Goal: Navigation & Orientation: Find specific page/section

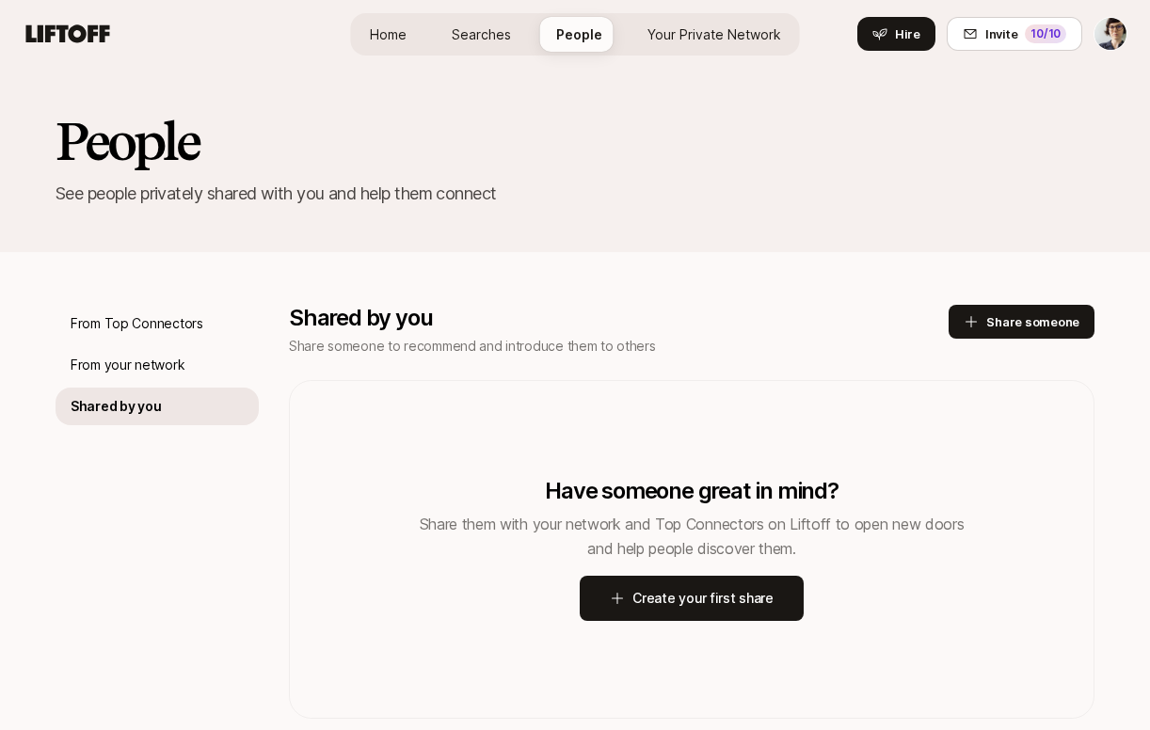
click at [397, 37] on span "Home" at bounding box center [388, 34] width 37 height 20
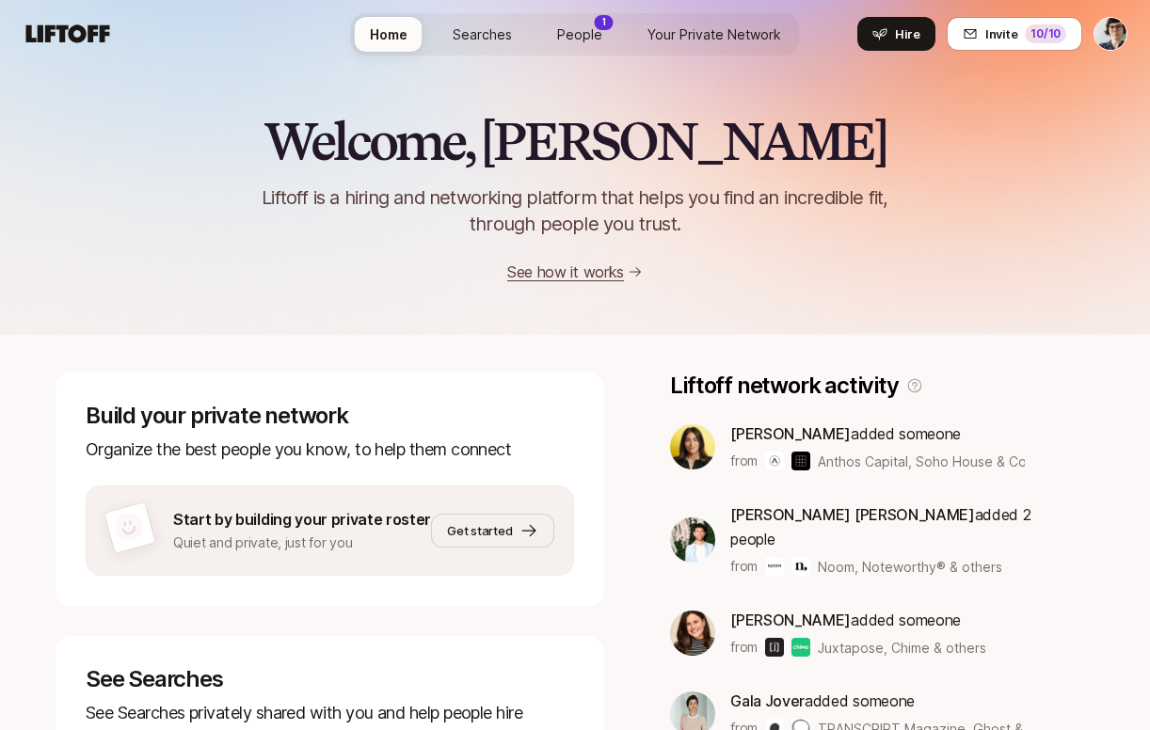
click at [580, 33] on span "People" at bounding box center [579, 34] width 45 height 20
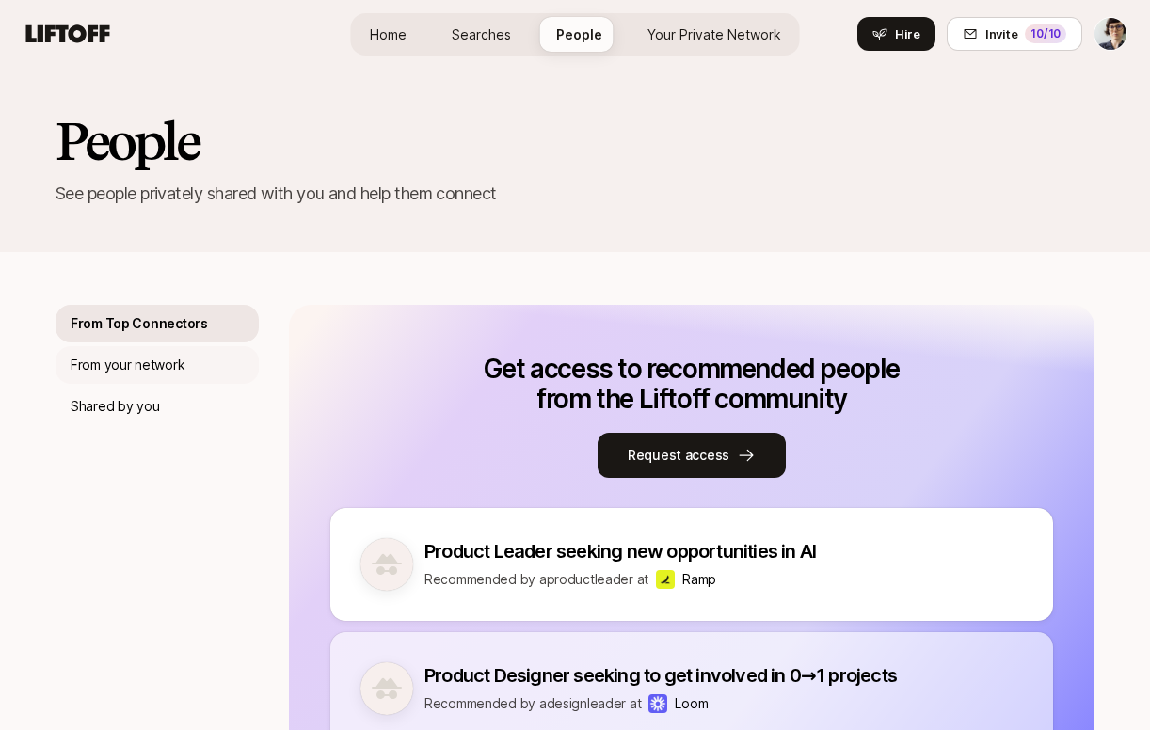
click at [144, 373] on p "From your network" at bounding box center [128, 365] width 114 height 23
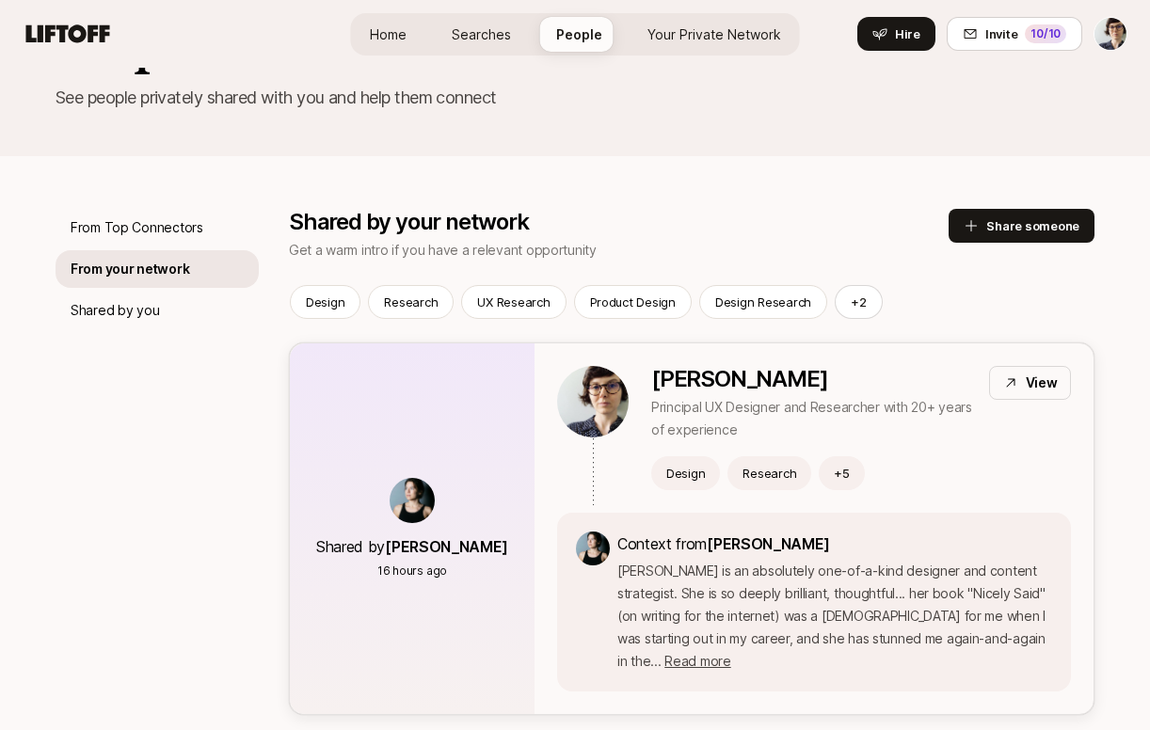
scroll to position [186, 0]
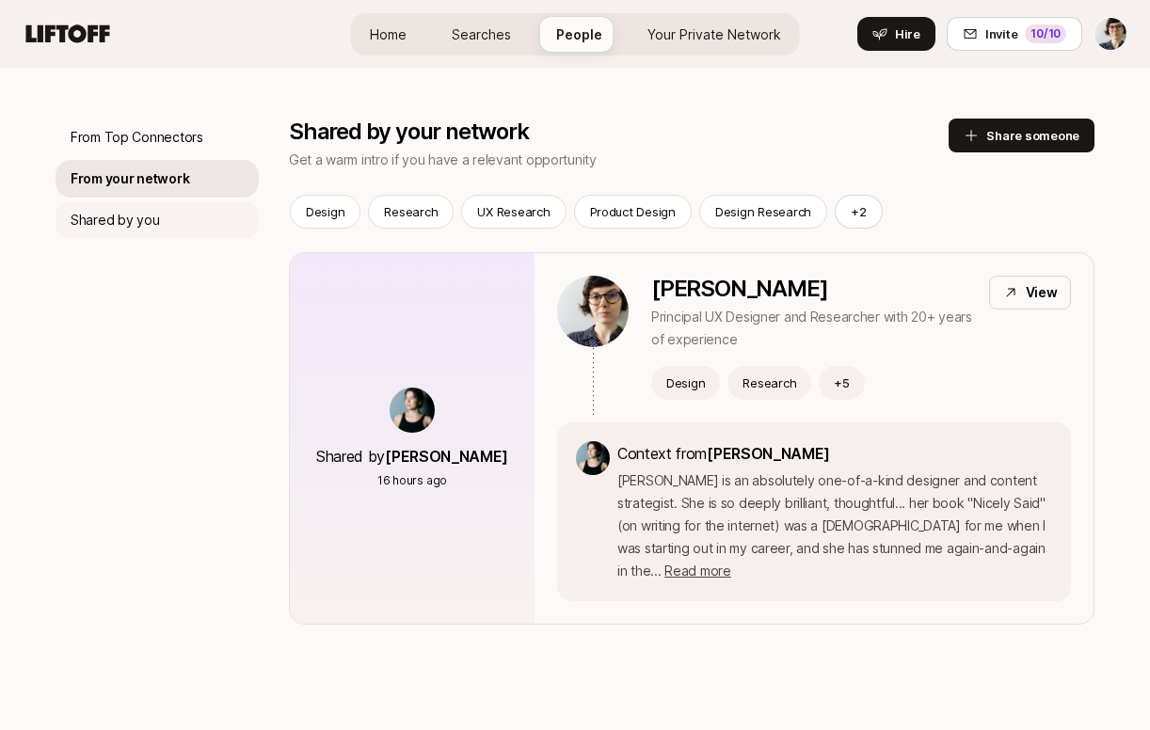
click at [140, 227] on p "Shared by you" at bounding box center [115, 220] width 88 height 23
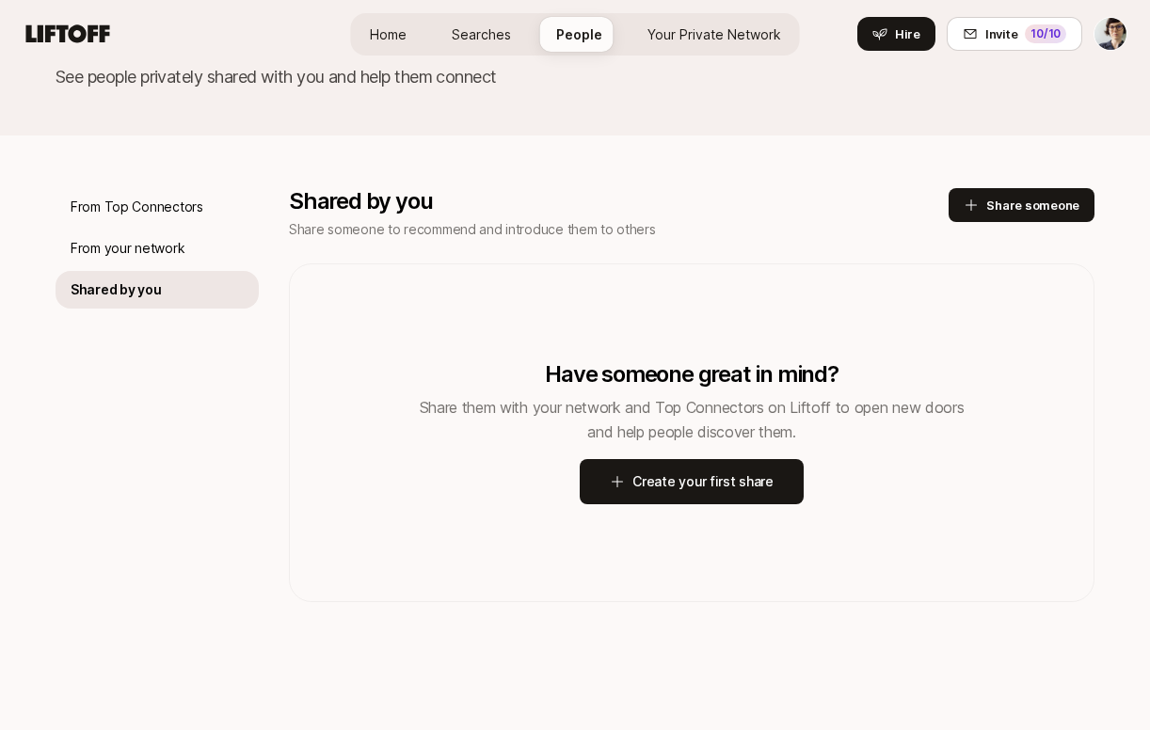
scroll to position [117, 0]
click at [144, 223] on div "From Top Connectors" at bounding box center [157, 207] width 203 height 38
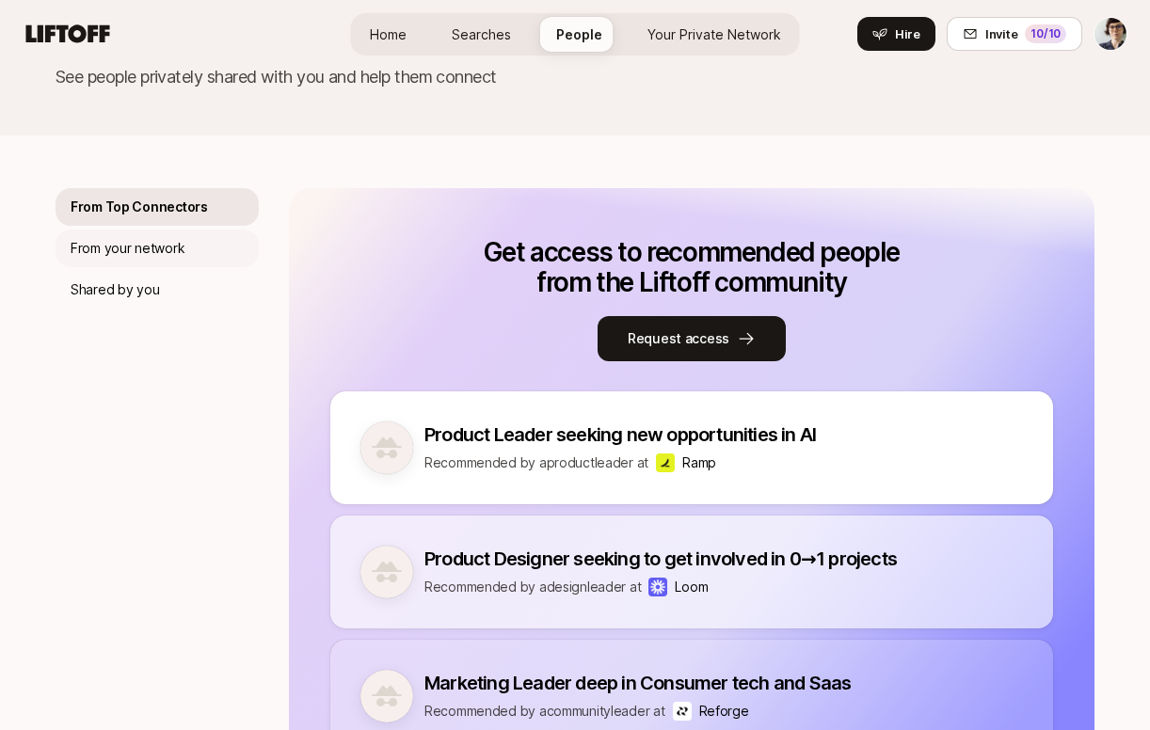
click at [149, 245] on p "From your network" at bounding box center [128, 248] width 114 height 23
